Goal: Task Accomplishment & Management: Complete application form

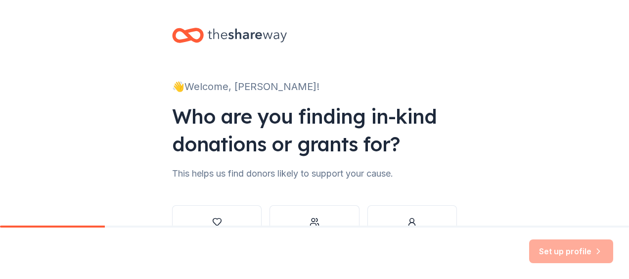
scroll to position [75, 0]
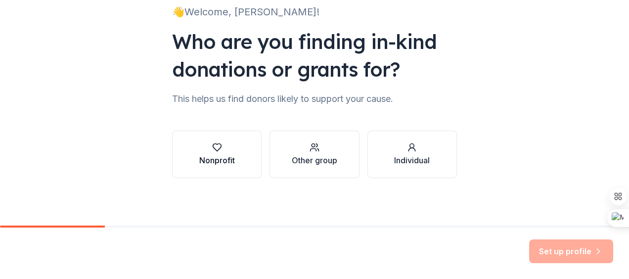
click at [200, 157] on div "Nonprofit" at bounding box center [217, 160] width 36 height 12
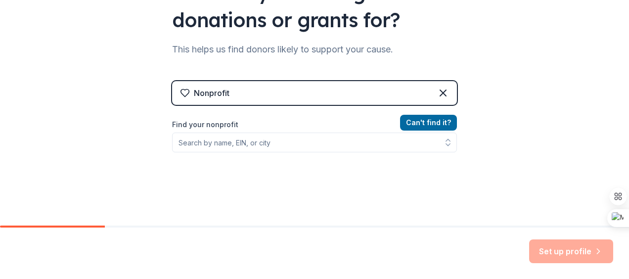
scroll to position [125, 0]
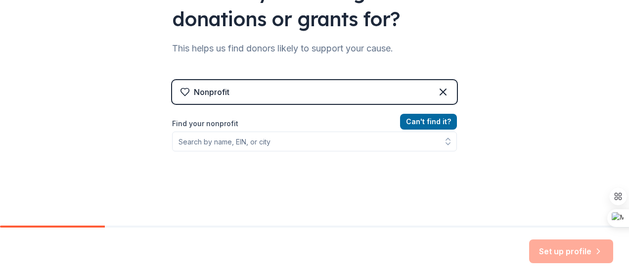
drag, startPoint x: 290, startPoint y: 131, endPoint x: 286, endPoint y: 137, distance: 7.3
click at [286, 137] on div "Find your nonprofit" at bounding box center [314, 135] width 285 height 34
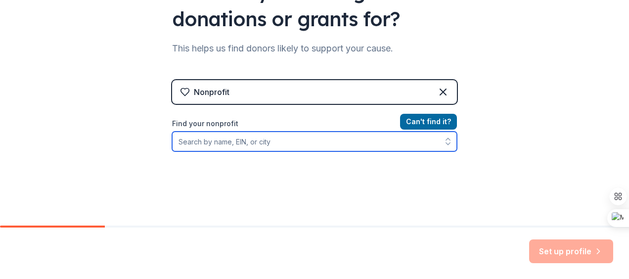
click at [286, 137] on input "Find your nonprofit" at bounding box center [314, 142] width 285 height 20
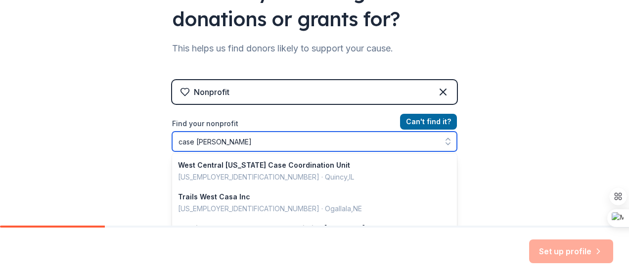
type input "case western"
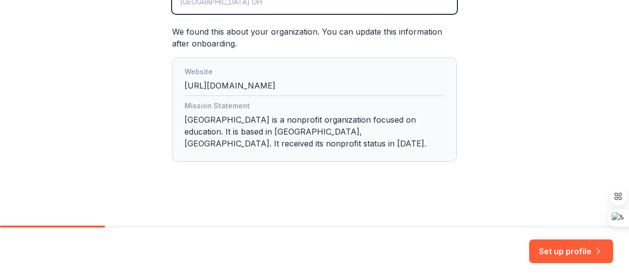
scroll to position [263, 0]
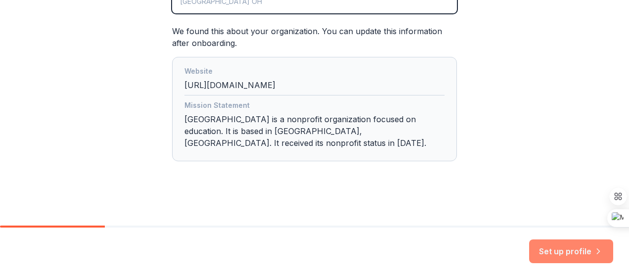
click at [564, 246] on button "Set up profile" at bounding box center [571, 251] width 84 height 24
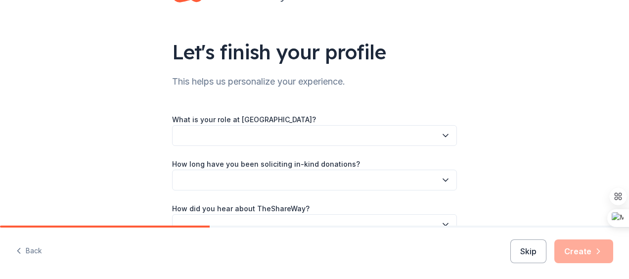
scroll to position [42, 0]
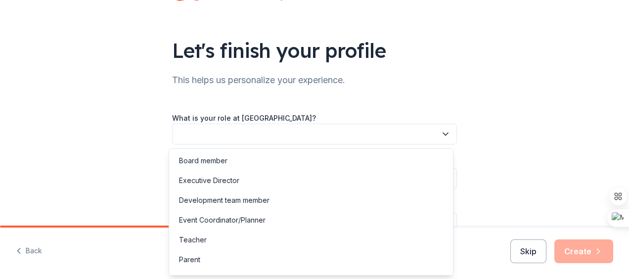
click at [390, 136] on button "button" at bounding box center [314, 134] width 285 height 21
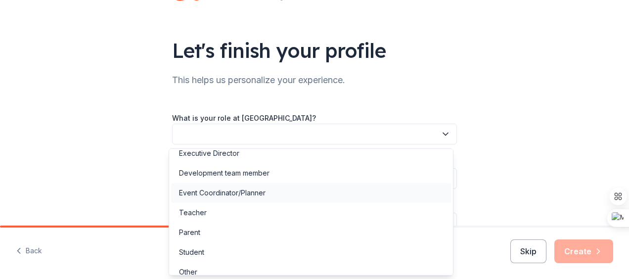
scroll to position [36, 0]
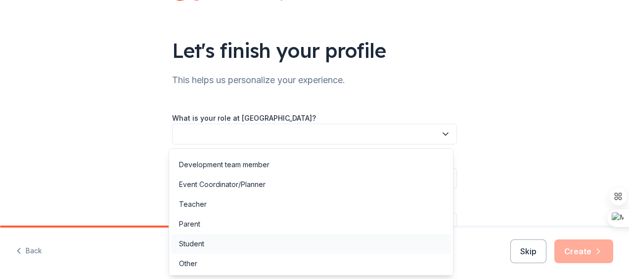
click at [278, 247] on div "Student" at bounding box center [311, 244] width 280 height 20
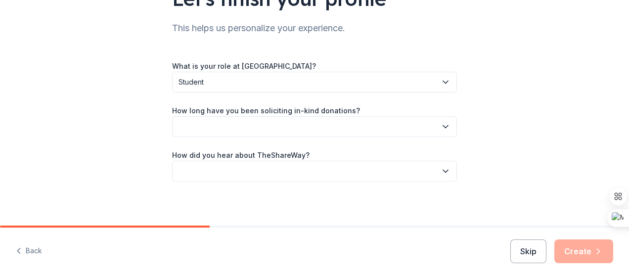
scroll to position [95, 0]
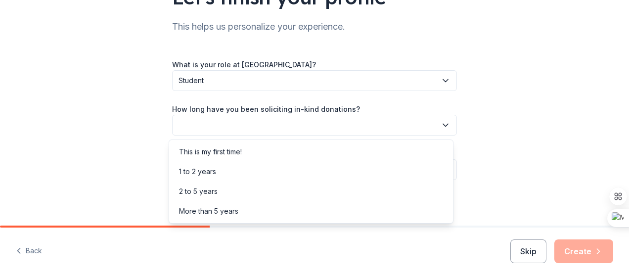
click at [332, 122] on button "button" at bounding box center [314, 125] width 285 height 21
click at [304, 151] on div "This is my first time!" at bounding box center [311, 152] width 280 height 20
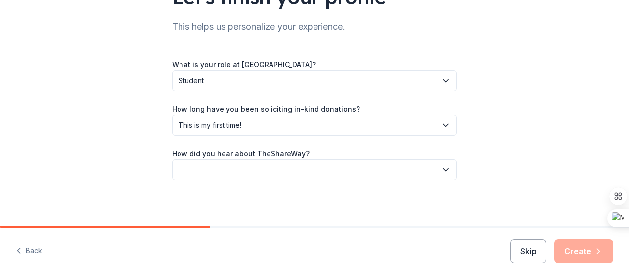
scroll to position [97, 0]
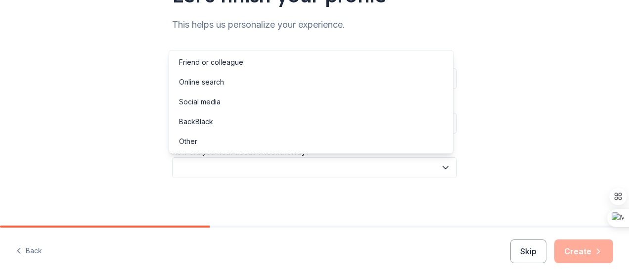
click at [301, 166] on button "button" at bounding box center [314, 167] width 285 height 21
click at [297, 58] on div "Friend or colleague" at bounding box center [311, 62] width 280 height 20
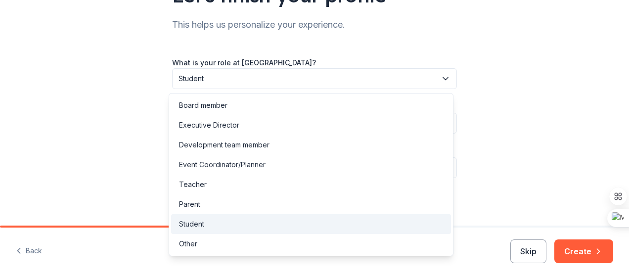
click at [370, 72] on button "Student" at bounding box center [314, 78] width 285 height 21
click at [304, 170] on div "Event Coordinator/Planner" at bounding box center [311, 165] width 280 height 20
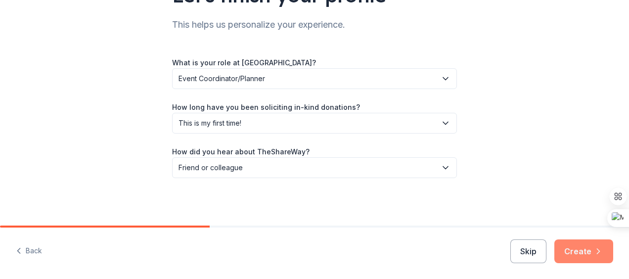
click at [575, 249] on button "Create" at bounding box center [583, 251] width 59 height 24
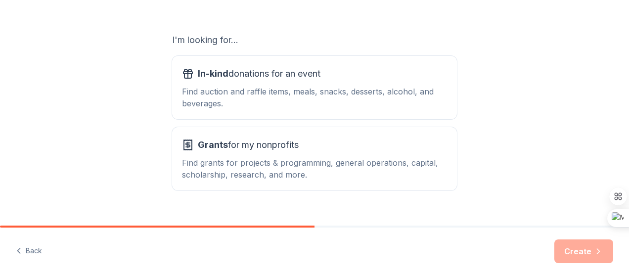
scroll to position [156, 0]
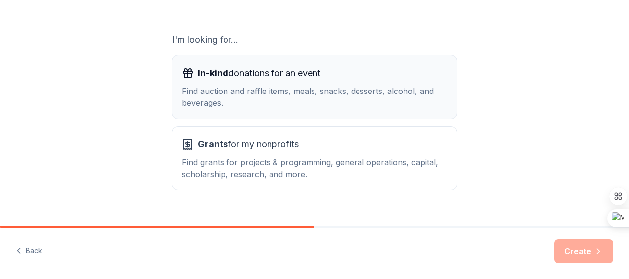
click at [374, 103] on div "Find auction and raffle items, meals, snacks, desserts, alcohol, and beverages." at bounding box center [314, 97] width 265 height 24
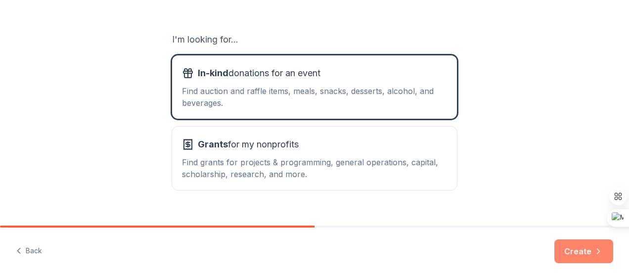
click at [569, 244] on button "Create" at bounding box center [583, 251] width 59 height 24
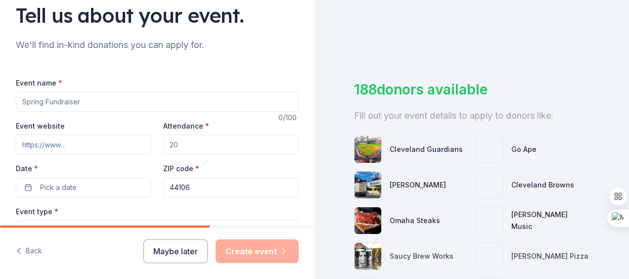
scroll to position [112, 0]
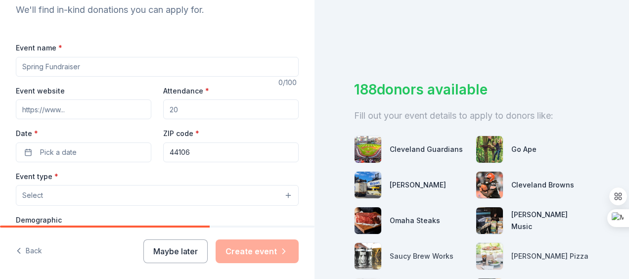
click at [115, 70] on input "Event name *" at bounding box center [157, 67] width 283 height 20
type input "Hope Rising Gala"
click at [84, 119] on div "Event website Attendance * Date * Pick a date ZIP code * 44106" at bounding box center [157, 124] width 283 height 78
click at [77, 110] on input "Event website" at bounding box center [83, 109] width 135 height 20
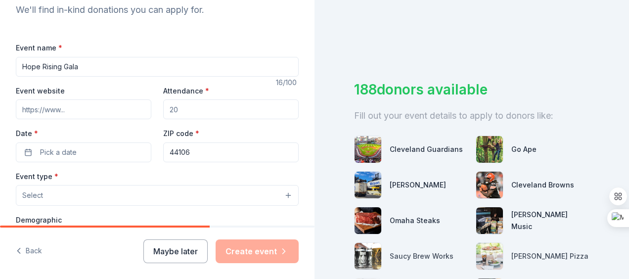
paste input "[URL][DOMAIN_NAME][PERSON_NAME]"
type input "[URL][DOMAIN_NAME][PERSON_NAME]"
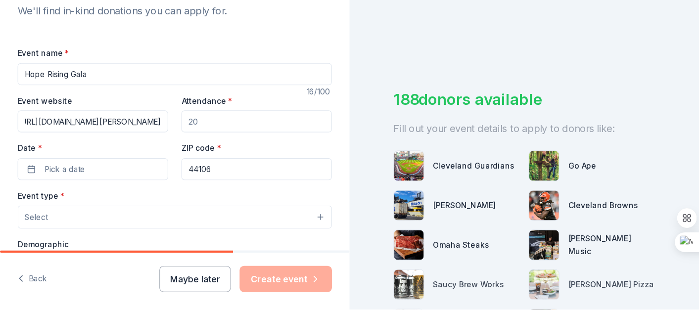
scroll to position [0, 0]
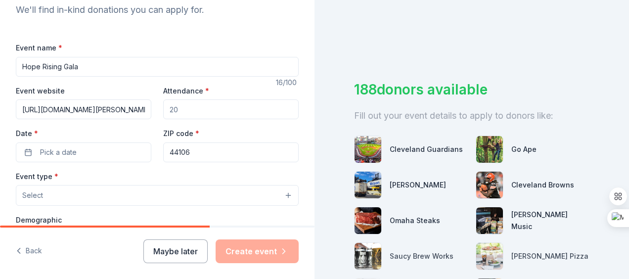
click at [199, 109] on input "Attendance *" at bounding box center [230, 109] width 135 height 20
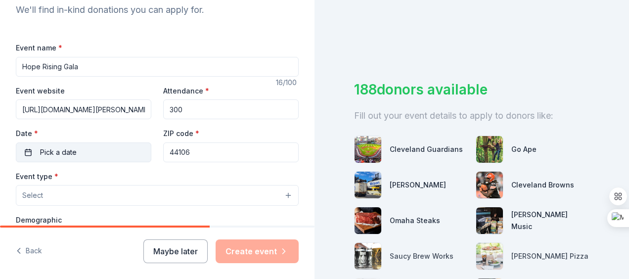
type input "300"
click at [24, 154] on button "Pick a date" at bounding box center [83, 152] width 135 height 20
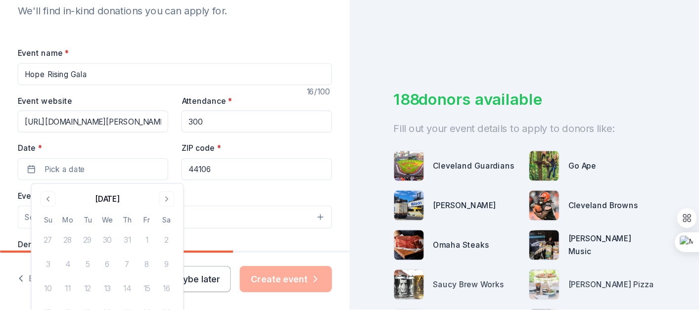
scroll to position [112, 0]
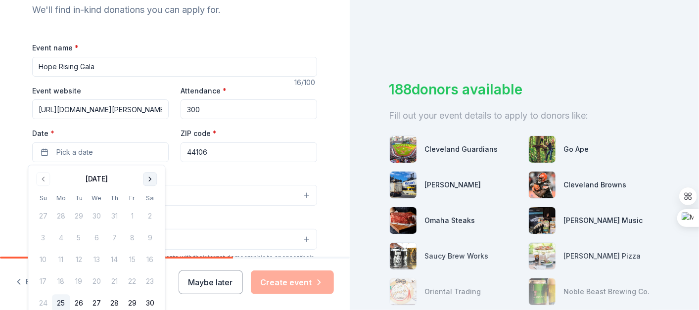
drag, startPoint x: 141, startPoint y: 2, endPoint x: 147, endPoint y: 179, distance: 176.6
click at [147, 179] on button "Go to next month" at bounding box center [150, 179] width 14 height 14
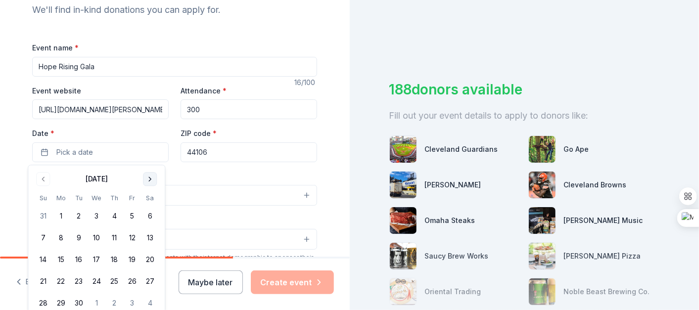
click at [147, 179] on button "Go to next month" at bounding box center [150, 179] width 14 height 14
click at [144, 258] on button "15" at bounding box center [150, 260] width 18 height 18
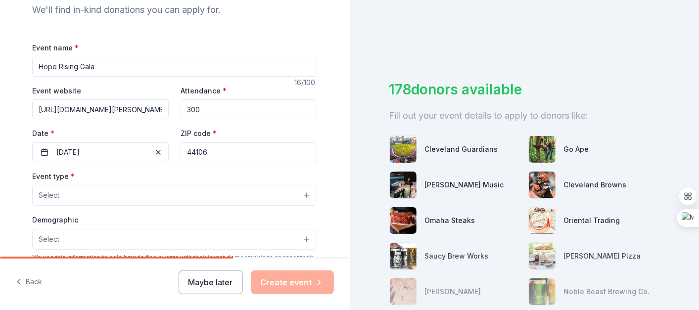
click at [199, 172] on div "Event type * Select" at bounding box center [174, 188] width 285 height 36
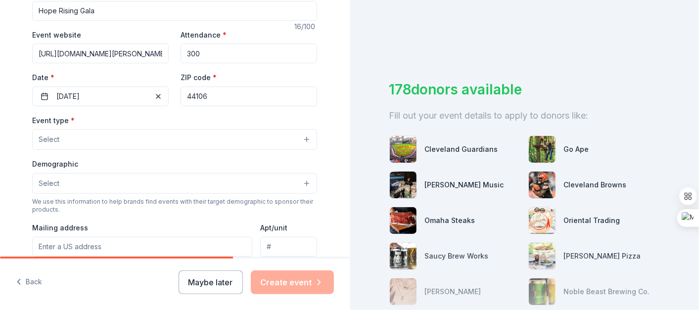
scroll to position [169, 0]
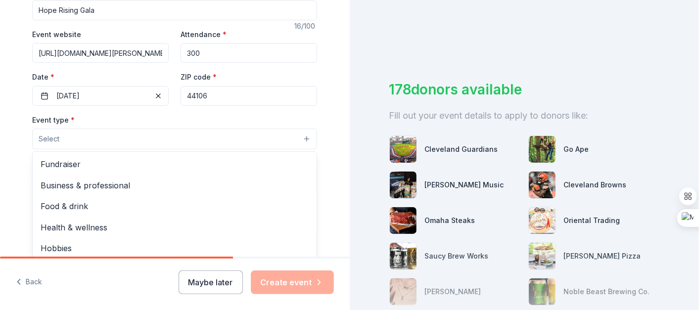
click at [99, 142] on button "Select" at bounding box center [174, 139] width 285 height 21
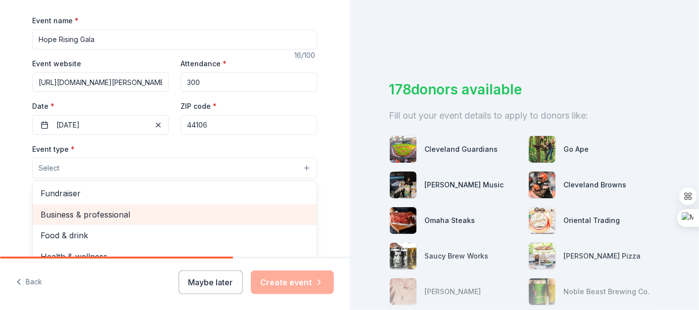
scroll to position [140, 0]
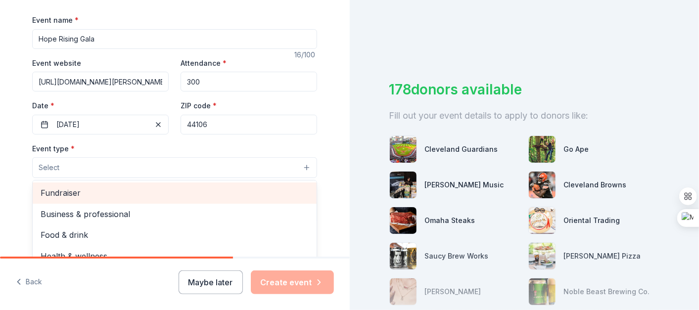
click at [99, 193] on span "Fundraiser" at bounding box center [175, 192] width 268 height 13
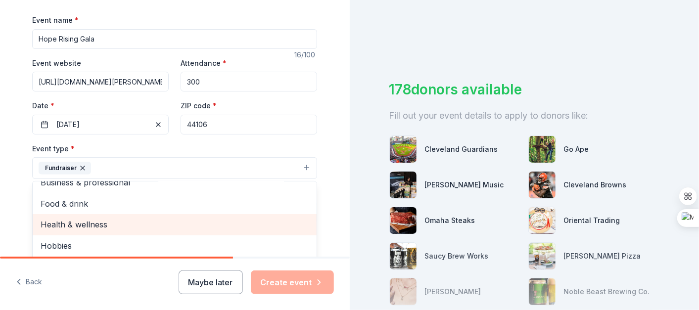
click at [140, 228] on span "Health & wellness" at bounding box center [175, 224] width 268 height 13
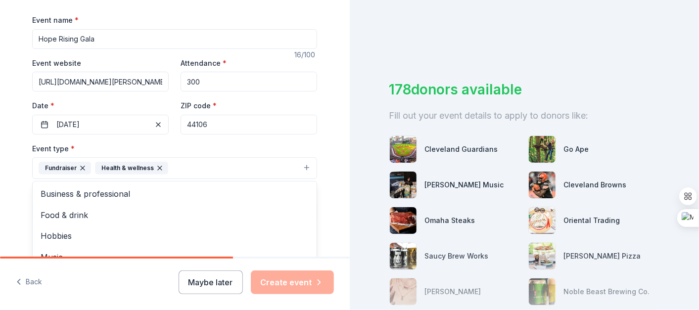
click at [323, 190] on div "Tell us about your event. We'll find in-kind donations you can apply for. Event…" at bounding box center [174, 189] width 316 height 659
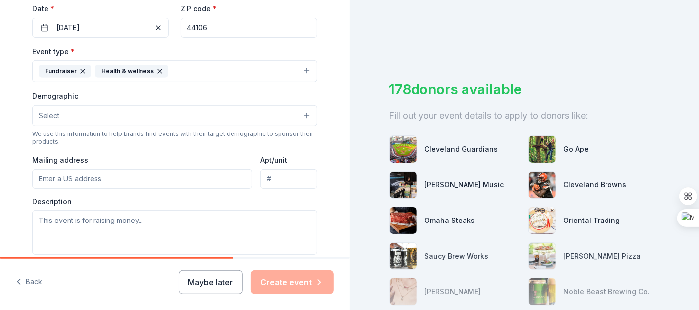
scroll to position [237, 0]
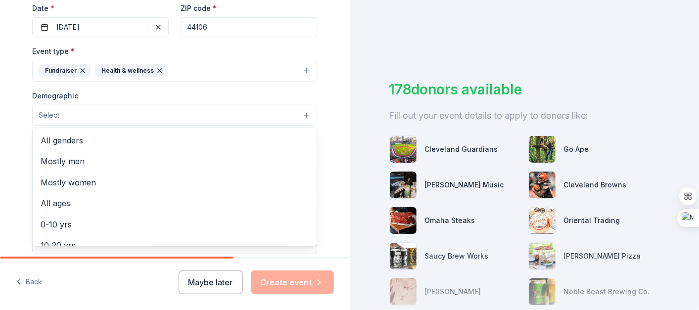
click at [269, 115] on button "Select" at bounding box center [174, 115] width 285 height 21
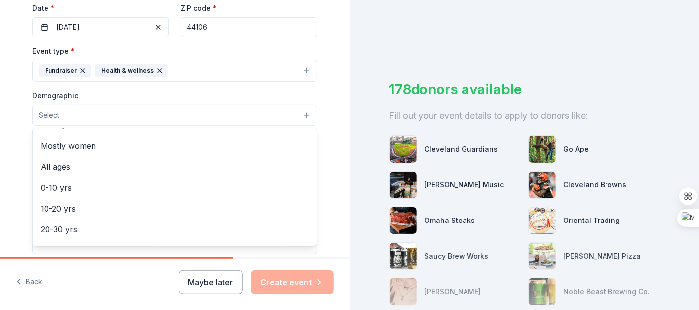
scroll to position [0, 0]
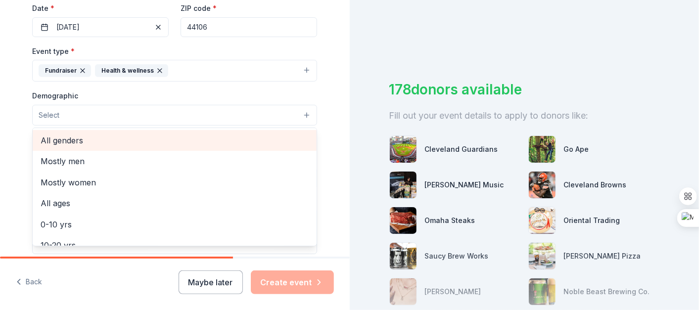
click at [215, 139] on span "All genders" at bounding box center [175, 140] width 268 height 13
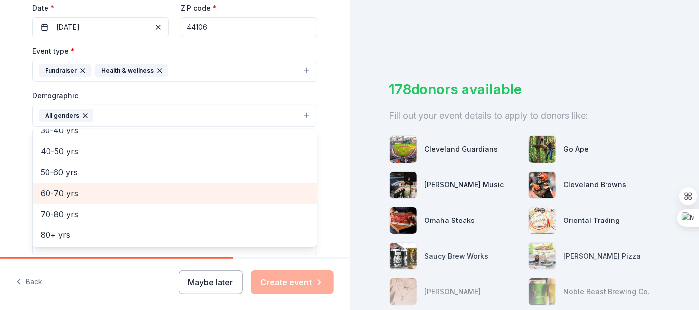
scroll to position [245, 0]
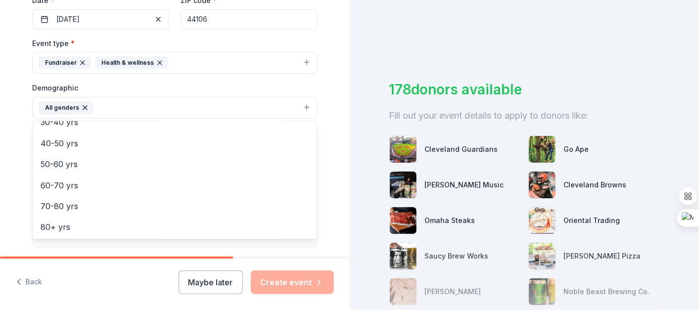
click at [327, 209] on div "Tell us about your event. We'll find in-kind donations you can apply for. Event…" at bounding box center [174, 85] width 316 height 660
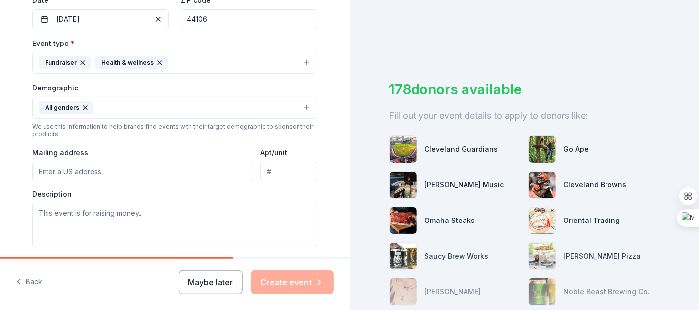
click at [170, 175] on input "Mailing address" at bounding box center [142, 172] width 220 height 20
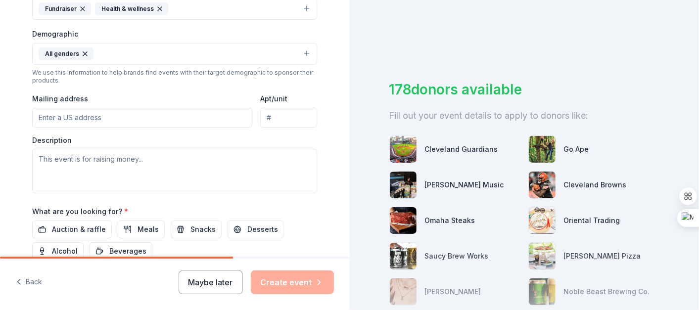
scroll to position [299, 0]
click at [303, 204] on div "Event name * Hope Rising Gala 16 /100 Event website [URL][DOMAIN_NAME][PERSON_N…" at bounding box center [174, 84] width 285 height 459
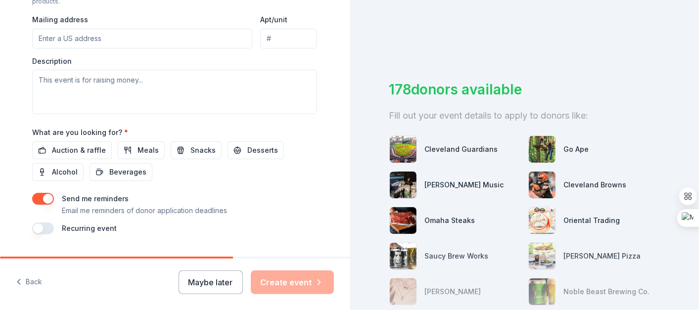
scroll to position [378, 0]
click at [59, 143] on button "Auction & raffle" at bounding box center [72, 150] width 80 height 18
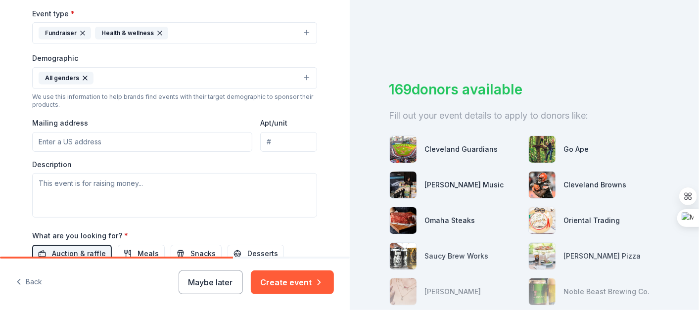
scroll to position [273, 0]
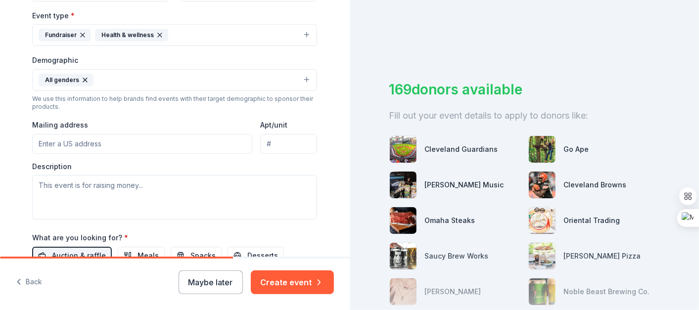
click at [145, 144] on input "Mailing address" at bounding box center [142, 144] width 220 height 20
type input "[STREET_ADDRESS][US_STATE]"
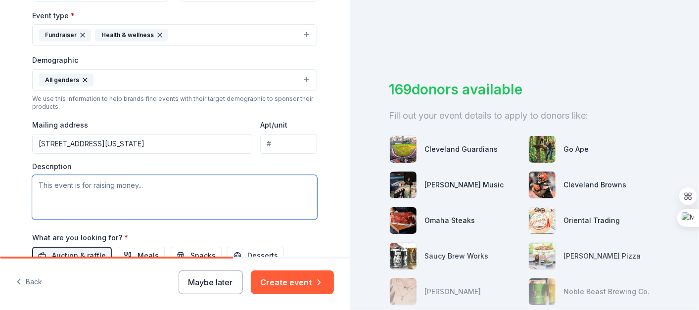
click at [152, 188] on textarea at bounding box center [174, 197] width 285 height 45
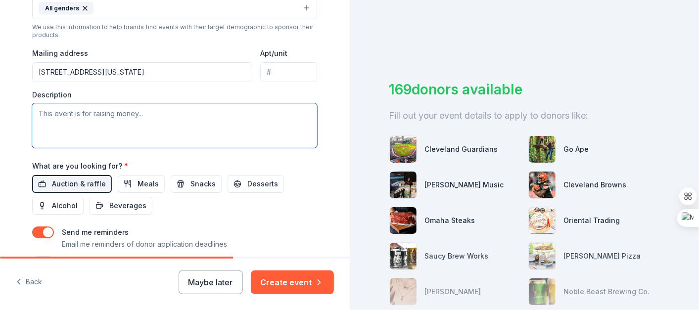
scroll to position [346, 0]
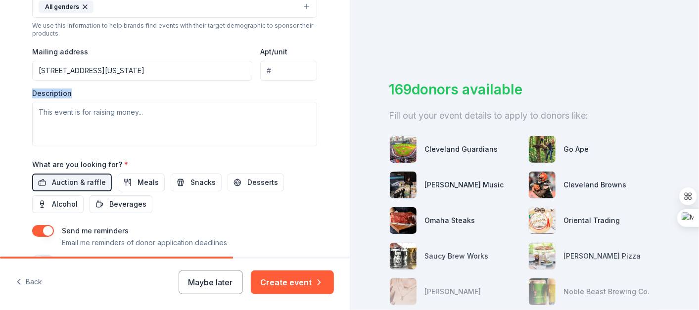
drag, startPoint x: 70, startPoint y: 91, endPoint x: 27, endPoint y: 90, distance: 43.5
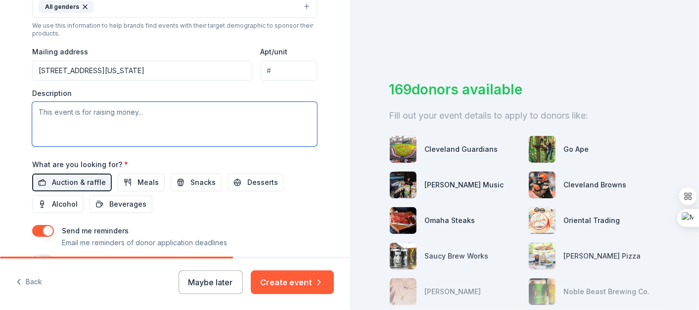
click at [56, 131] on textarea at bounding box center [174, 124] width 285 height 45
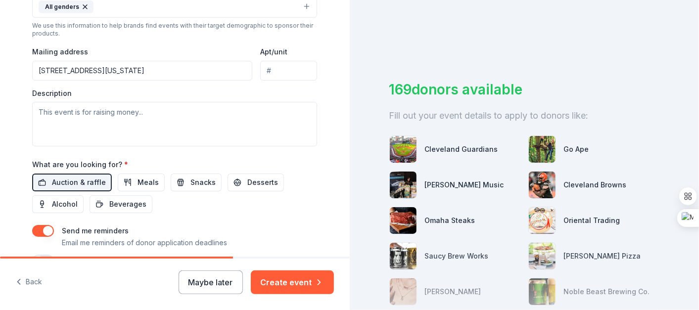
drag, startPoint x: 30, startPoint y: 96, endPoint x: 109, endPoint y: 117, distance: 82.3
click at [109, 117] on div "Description" at bounding box center [174, 118] width 285 height 58
copy label "De"
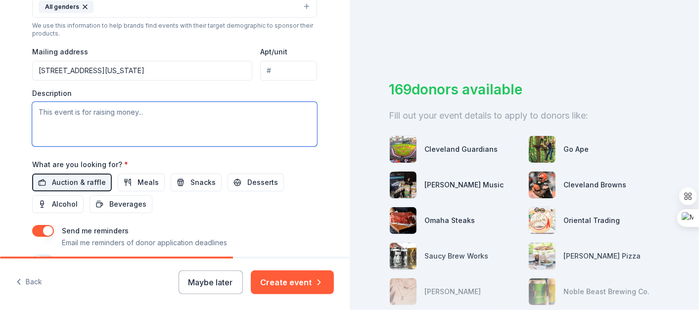
click at [49, 110] on textarea at bounding box center [174, 124] width 285 height 45
paste textarea "The Hope Rising Gala is [GEOGRAPHIC_DATA]’s annual fundraising event supporting…"
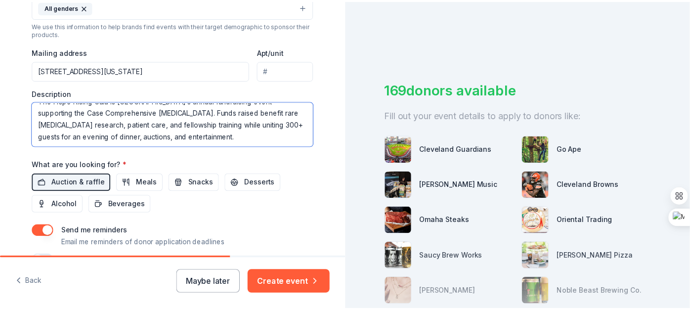
scroll to position [404, 0]
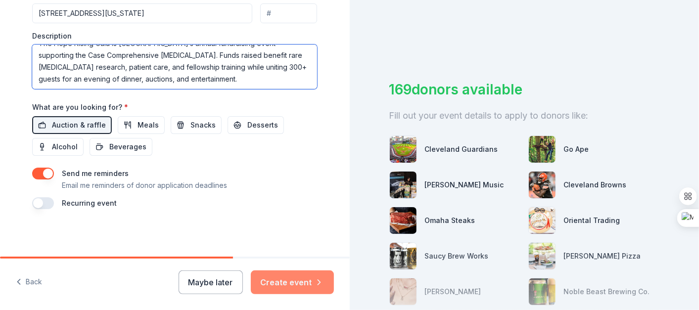
type textarea "The Hope Rising Gala is [GEOGRAPHIC_DATA]’s annual fundraising event supporting…"
click at [271, 272] on button "Create event" at bounding box center [292, 282] width 83 height 24
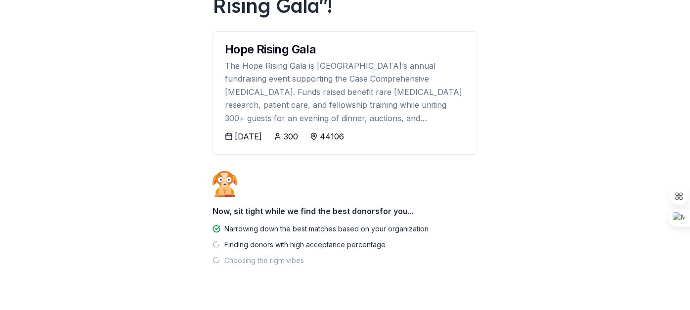
scroll to position [113, 0]
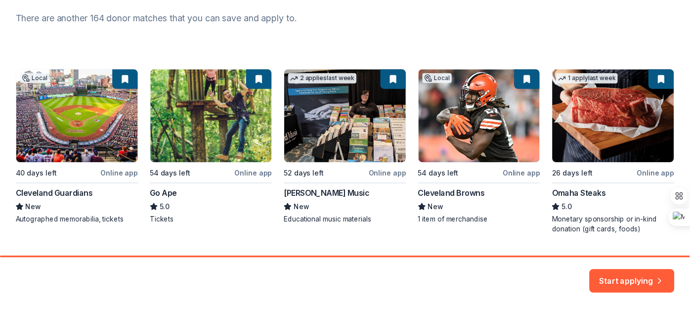
scroll to position [133, 0]
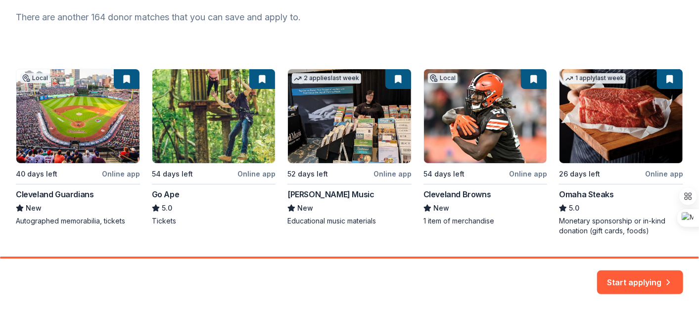
click at [216, 141] on div "Local 40 days left Online app Cleveland Guardians New Autographed memorabilia, …" at bounding box center [349, 152] width 667 height 167
click at [237, 100] on div "Local 40 days left Online app Cleveland Guardians New Autographed memorabilia, …" at bounding box center [349, 152] width 667 height 167
click at [628, 277] on button "Start applying" at bounding box center [640, 277] width 86 height 24
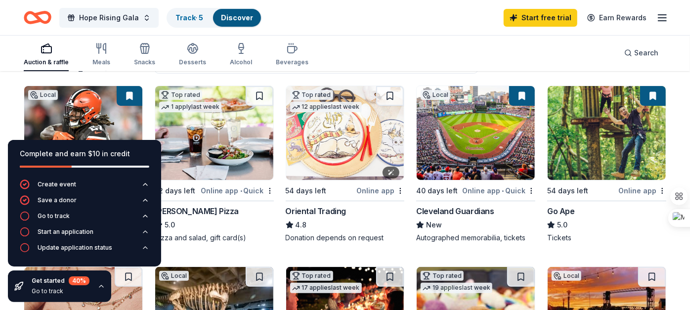
scroll to position [88, 0]
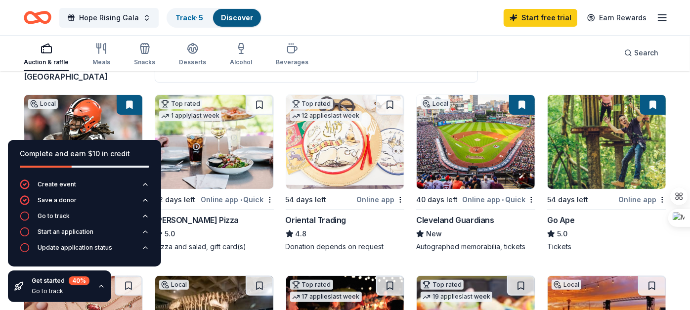
click at [473, 160] on img at bounding box center [476, 142] width 118 height 94
click at [348, 46] on div "Auction & raffle Meals Snacks Desserts Alcohol Beverages Search" at bounding box center [345, 53] width 643 height 37
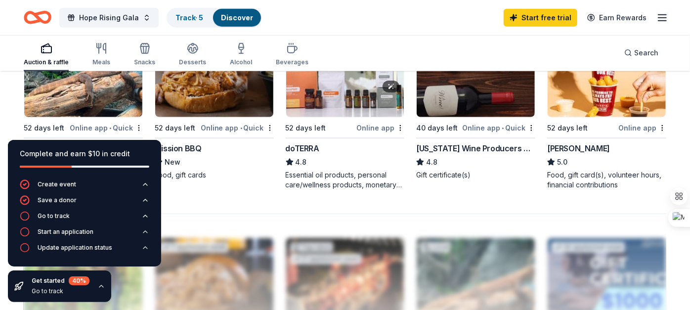
scroll to position [747, 0]
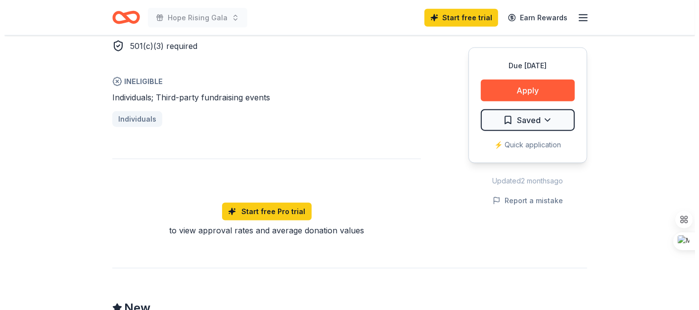
scroll to position [670, 0]
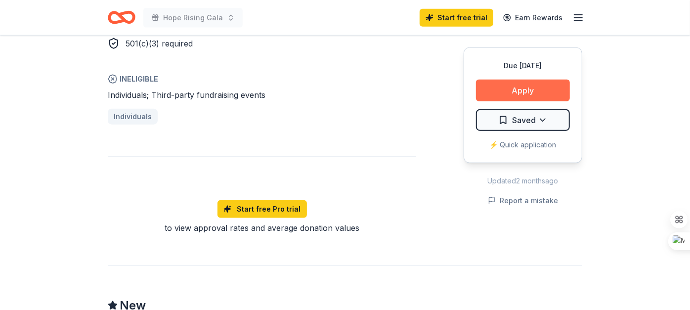
click at [540, 84] on button "Apply" at bounding box center [523, 91] width 94 height 22
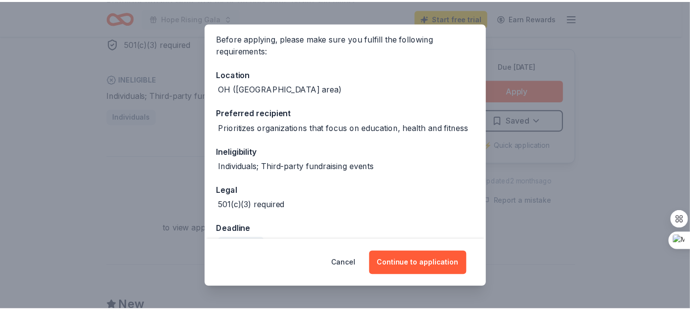
scroll to position [109, 0]
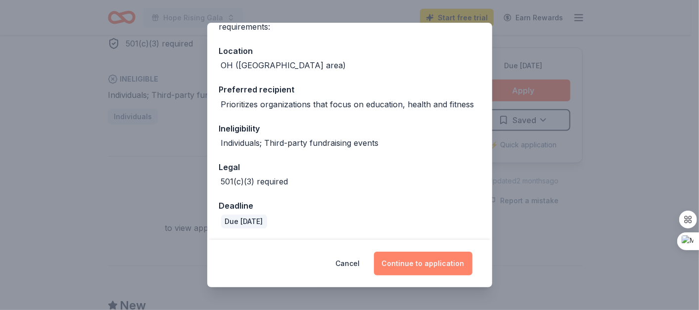
click at [428, 260] on button "Continue to application" at bounding box center [423, 264] width 98 height 24
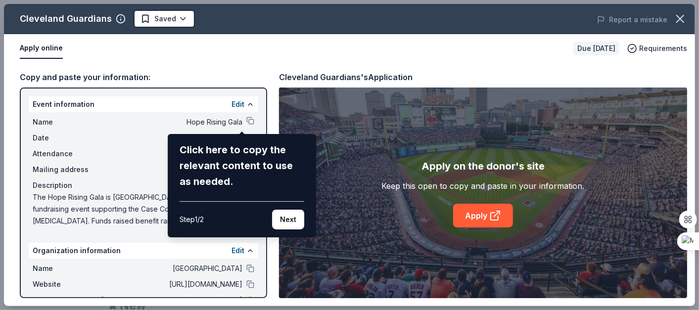
click at [472, 215] on div "Cleveland Guardians Saved Report a mistake Apply online Due in 40 days Requirem…" at bounding box center [349, 155] width 691 height 302
click at [278, 224] on button "Next" at bounding box center [288, 220] width 32 height 20
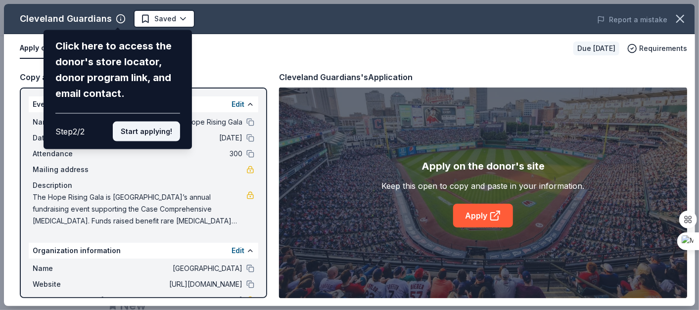
click at [154, 126] on button "Start applying!" at bounding box center [146, 132] width 67 height 20
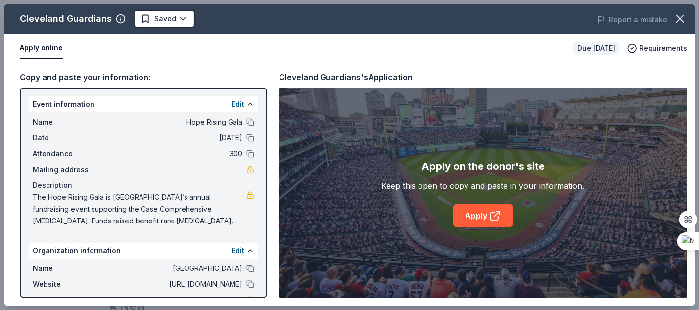
click at [475, 215] on div "Cleveland Guardians Saved Report a mistake Apply online Due in 40 days Requirem…" at bounding box center [349, 155] width 691 height 302
click at [486, 214] on link "Apply" at bounding box center [483, 216] width 60 height 24
click at [687, 12] on button "button" at bounding box center [680, 19] width 22 height 22
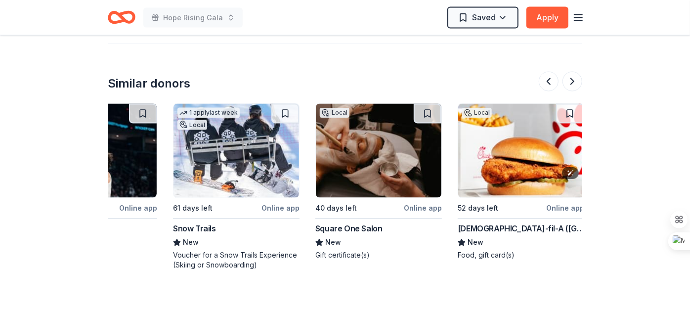
scroll to position [0, 361]
click at [268, 139] on img at bounding box center [237, 151] width 126 height 94
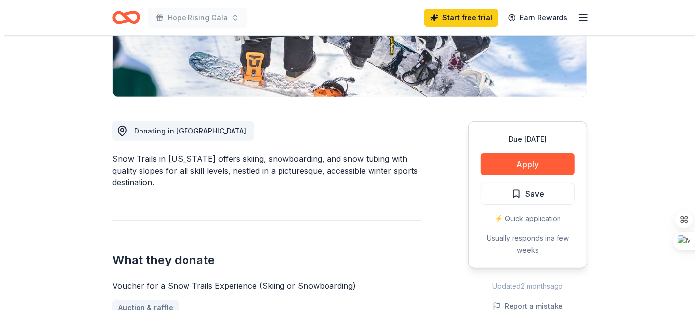
scroll to position [204, 0]
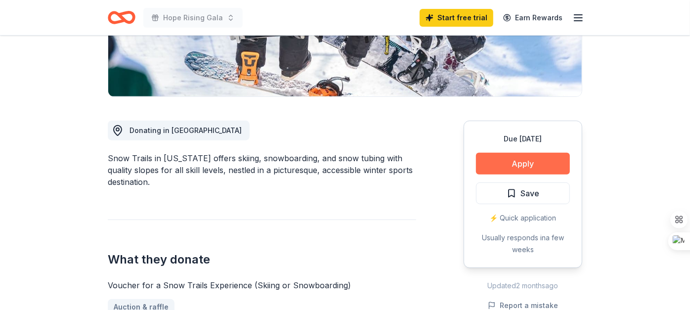
click at [532, 164] on button "Apply" at bounding box center [523, 164] width 94 height 22
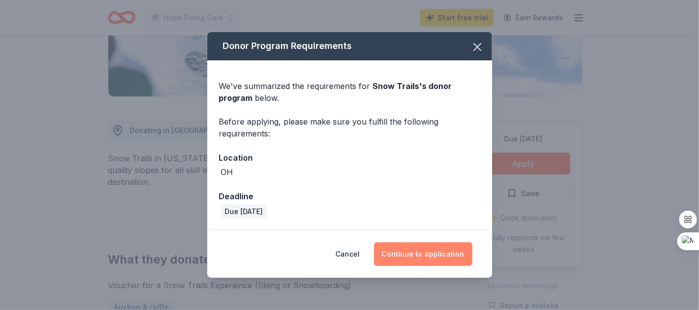
click at [449, 254] on button "Continue to application" at bounding box center [423, 254] width 98 height 24
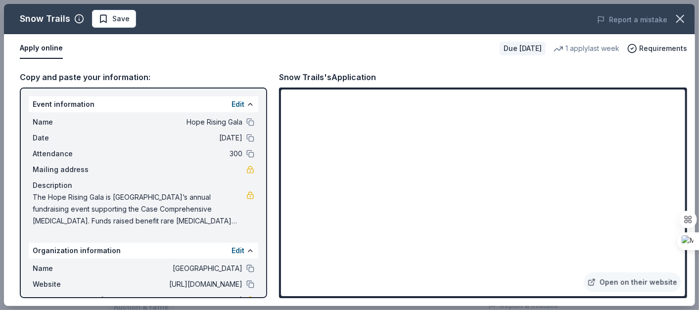
click at [246, 118] on div at bounding box center [250, 122] width 8 height 8
click at [246, 121] on button at bounding box center [250, 122] width 8 height 8
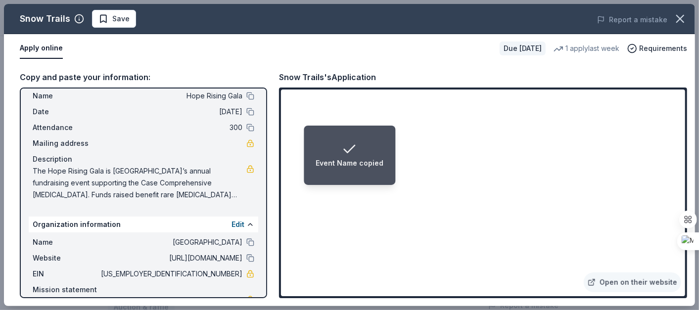
scroll to position [71, 0]
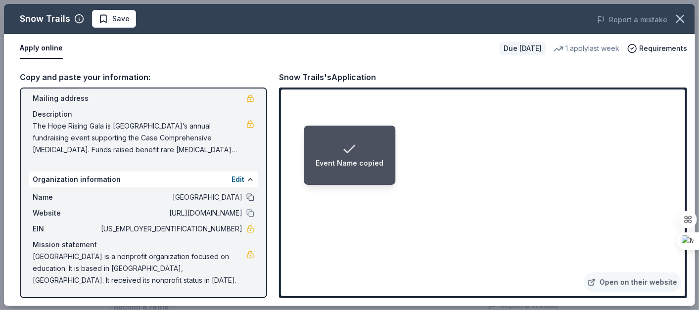
click at [246, 198] on button at bounding box center [250, 197] width 8 height 8
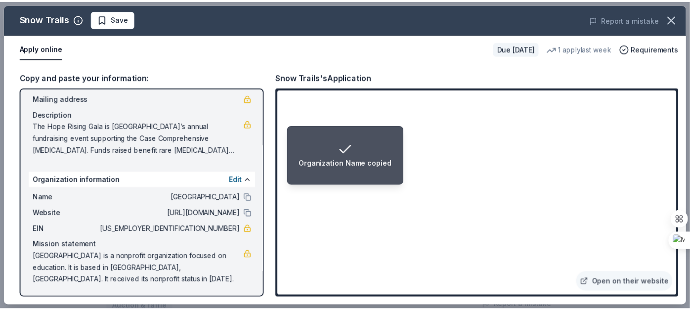
scroll to position [0, 0]
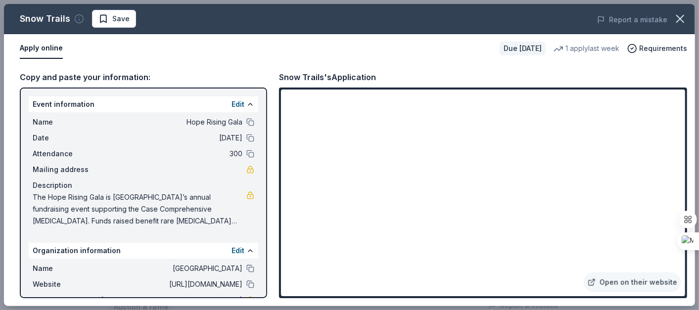
click at [79, 19] on icon "button" at bounding box center [79, 19] width 0 height 1
click at [683, 14] on icon "button" at bounding box center [680, 19] width 14 height 14
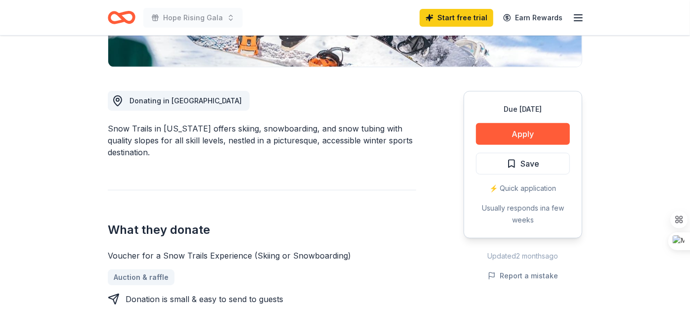
scroll to position [236, 0]
